Goal: Transaction & Acquisition: Subscribe to service/newsletter

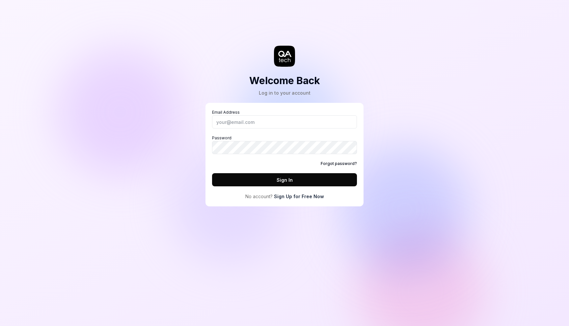
click at [292, 196] on link "Sign Up for Free Now" at bounding box center [299, 196] width 50 height 7
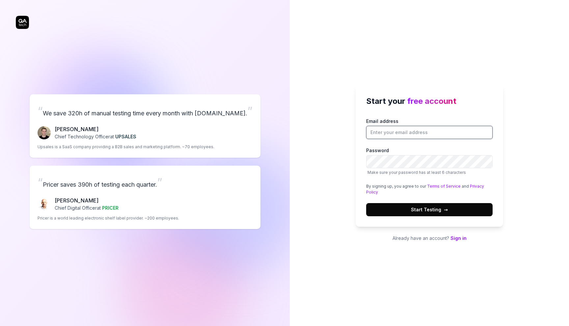
click at [386, 129] on input "Email address" at bounding box center [429, 132] width 126 height 13
click at [374, 133] on input "Email address" at bounding box center [429, 132] width 126 height 13
type input "k"
type input "[PERSON_NAME][EMAIL_ADDRESS][DOMAIN_NAME]"
click at [415, 211] on span "Start Testing →" at bounding box center [429, 209] width 37 height 7
